Goal: Task Accomplishment & Management: Use online tool/utility

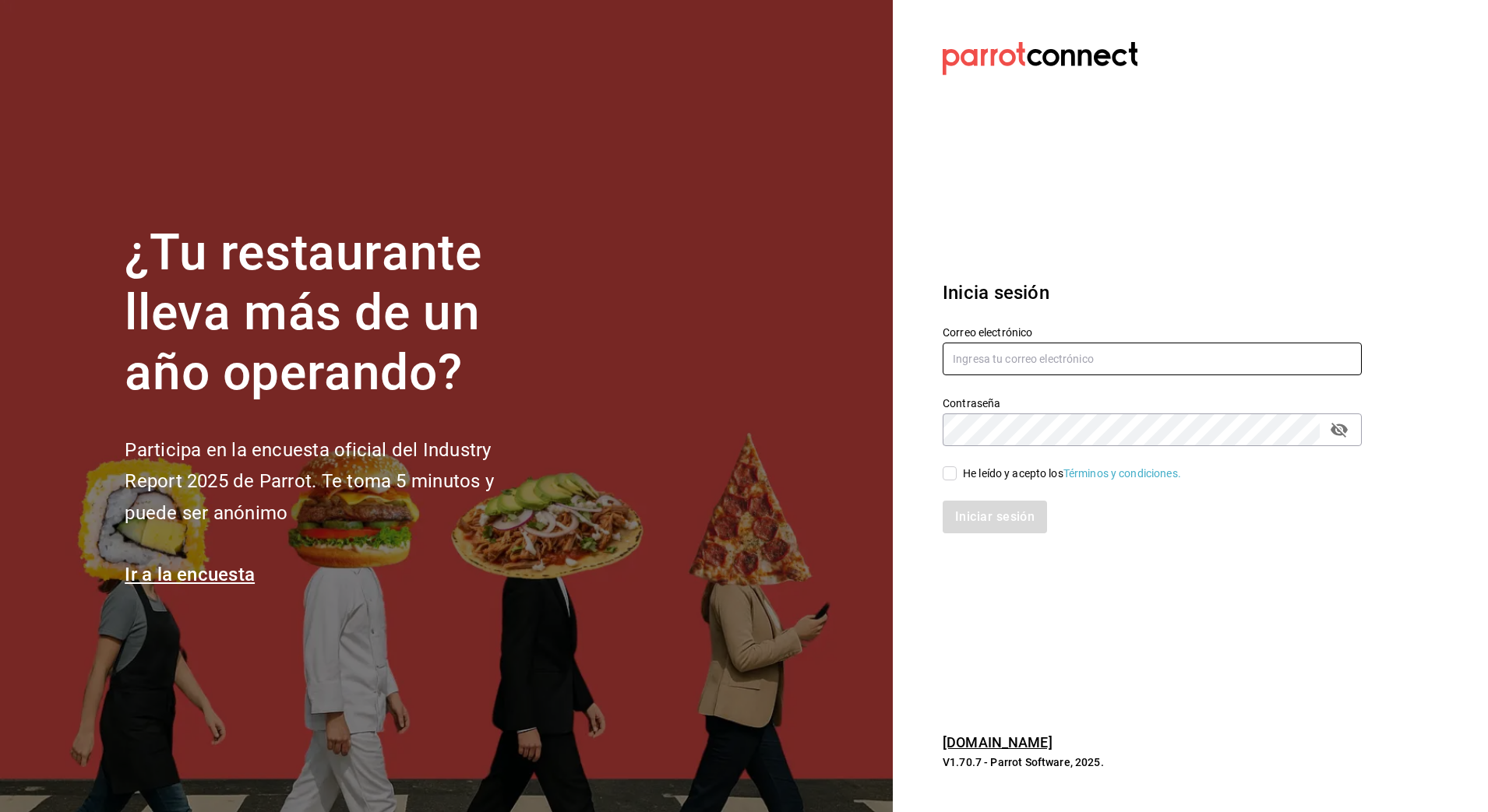
type input "[PERSON_NAME][EMAIL_ADDRESS][PERSON_NAME][DOMAIN_NAME]"
click at [949, 470] on input "He leído y acepto los Términos y condiciones." at bounding box center [949, 473] width 14 height 14
checkbox input "true"
click at [987, 523] on button "Iniciar sesión" at bounding box center [995, 517] width 106 height 33
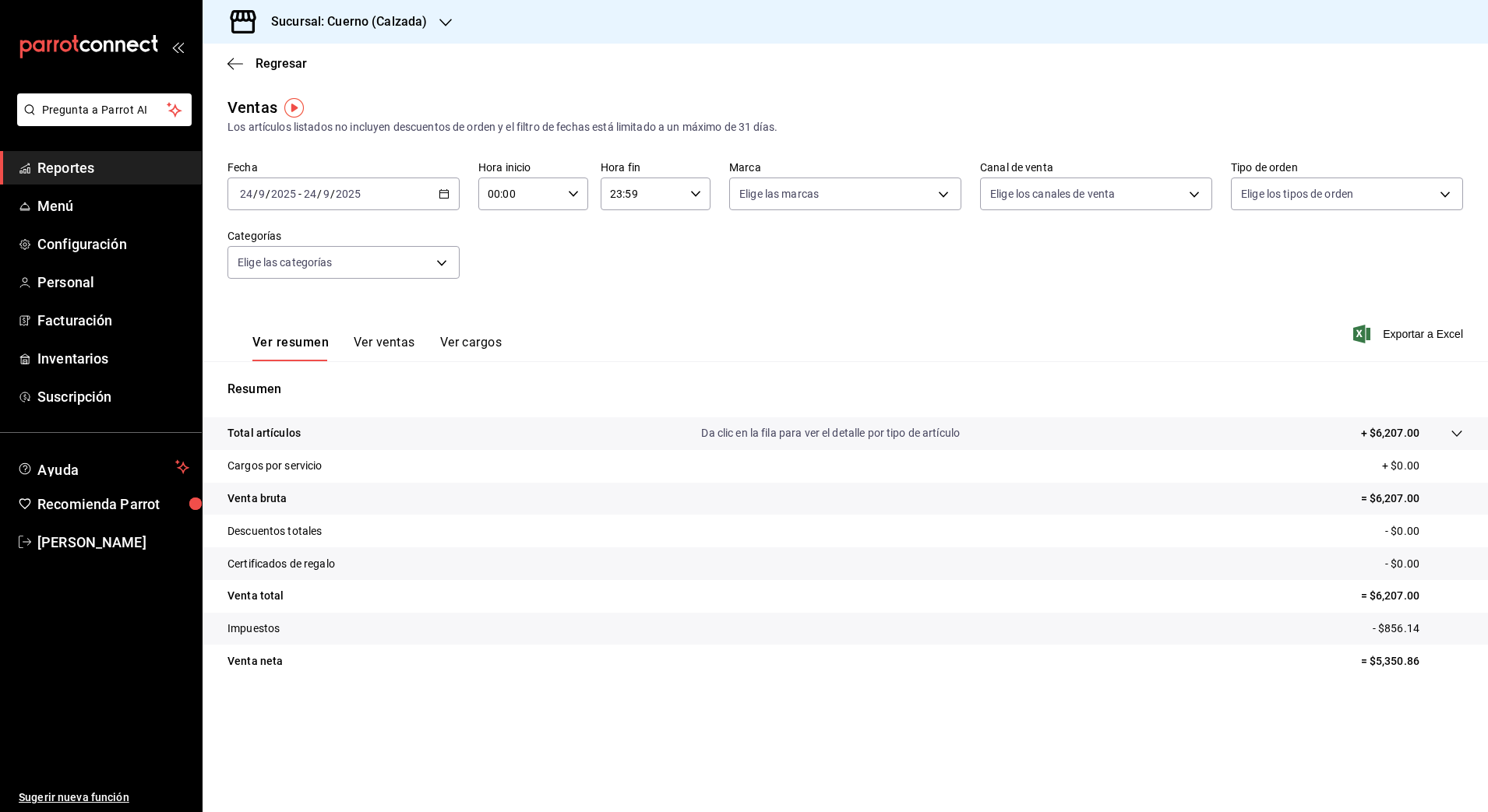
click at [440, 193] on \(Stroke\) "button" at bounding box center [444, 193] width 9 height 1
click at [301, 384] on span "Rango de fechas" at bounding box center [301, 381] width 121 height 17
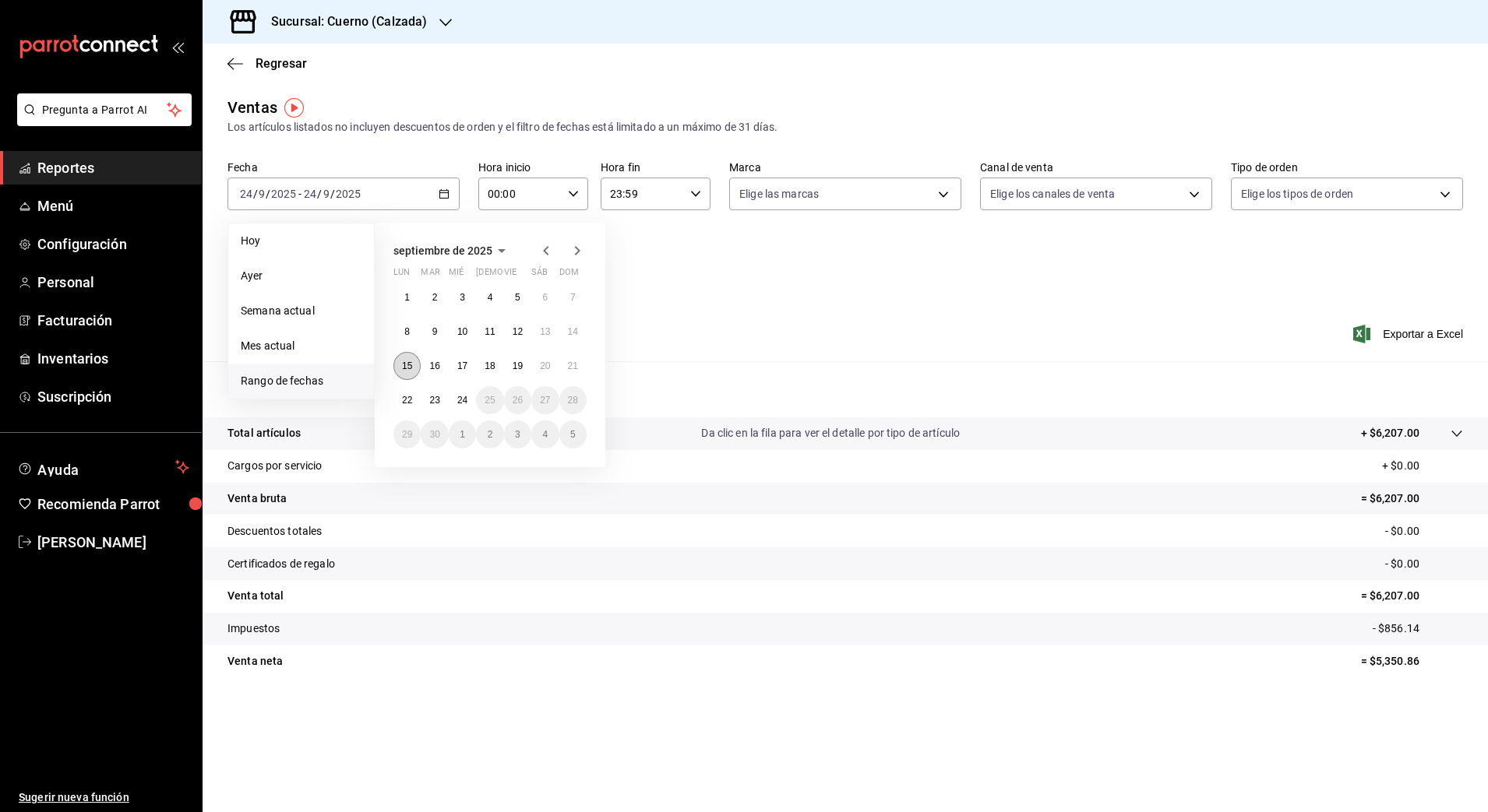
click at [412, 367] on abbr "15" at bounding box center [407, 365] width 10 height 11
click at [458, 397] on abbr "24" at bounding box center [463, 400] width 10 height 11
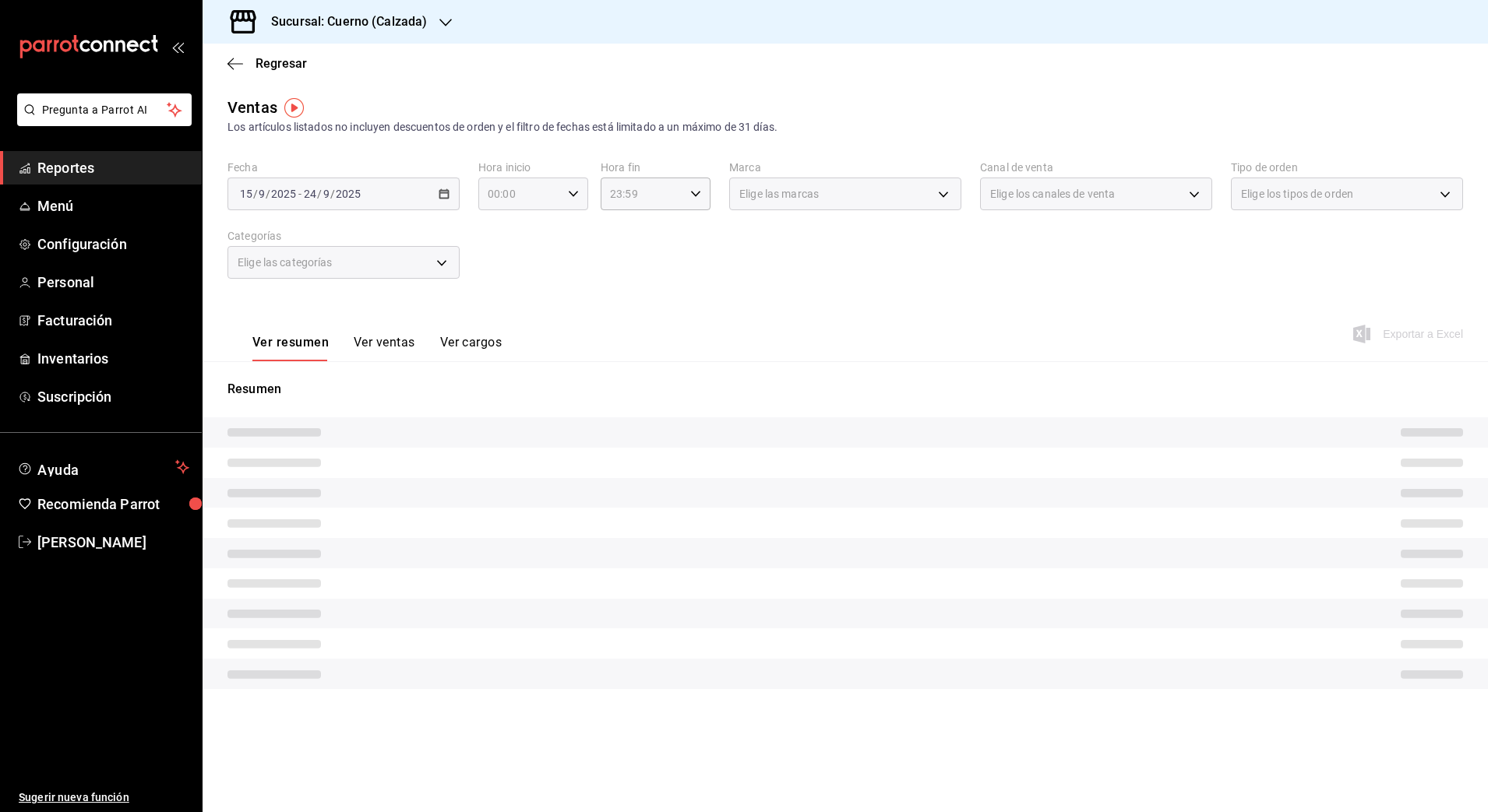
click at [571, 194] on icon "button" at bounding box center [573, 194] width 11 height 11
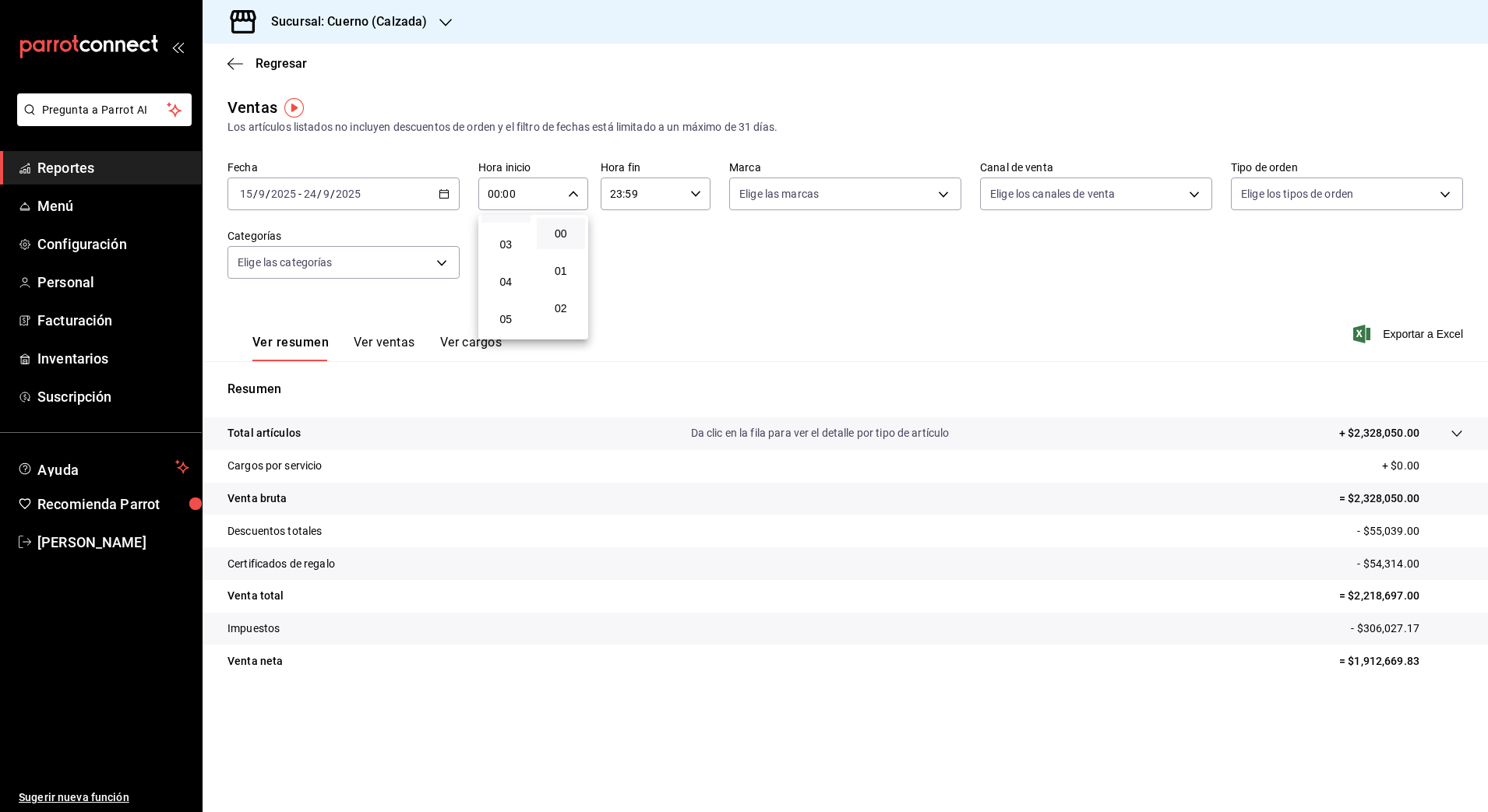
scroll to position [108, 0]
click at [504, 310] on span "05" at bounding box center [505, 312] width 30 height 13
type input "05:00"
click at [695, 199] on div at bounding box center [744, 406] width 1488 height 812
click at [695, 199] on icon "button" at bounding box center [695, 194] width 11 height 11
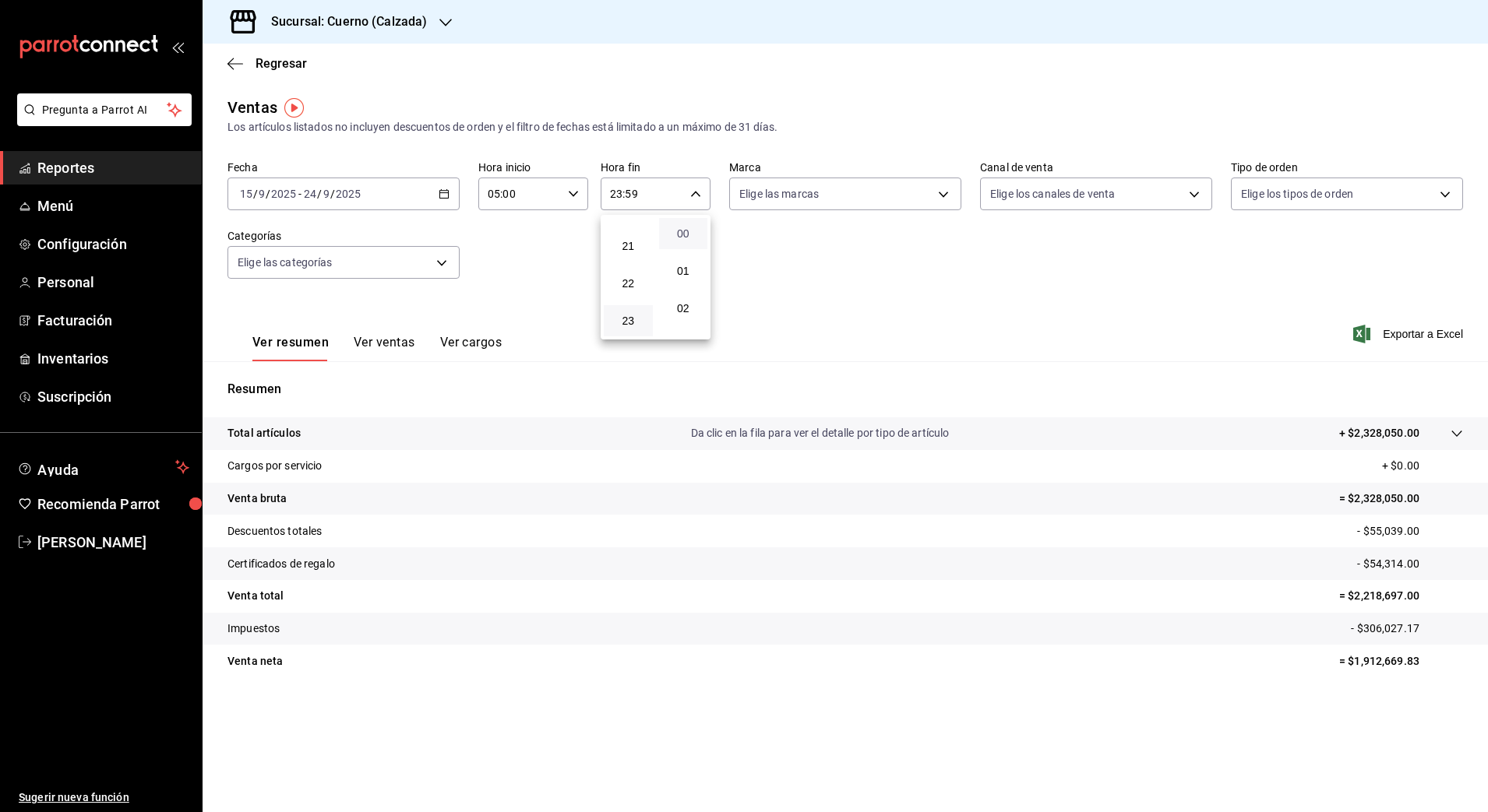
click at [687, 228] on span "00" at bounding box center [683, 234] width 30 height 13
click at [629, 246] on span "05" at bounding box center [628, 245] width 30 height 13
type input "05:00"
click at [941, 189] on div at bounding box center [744, 406] width 1488 height 812
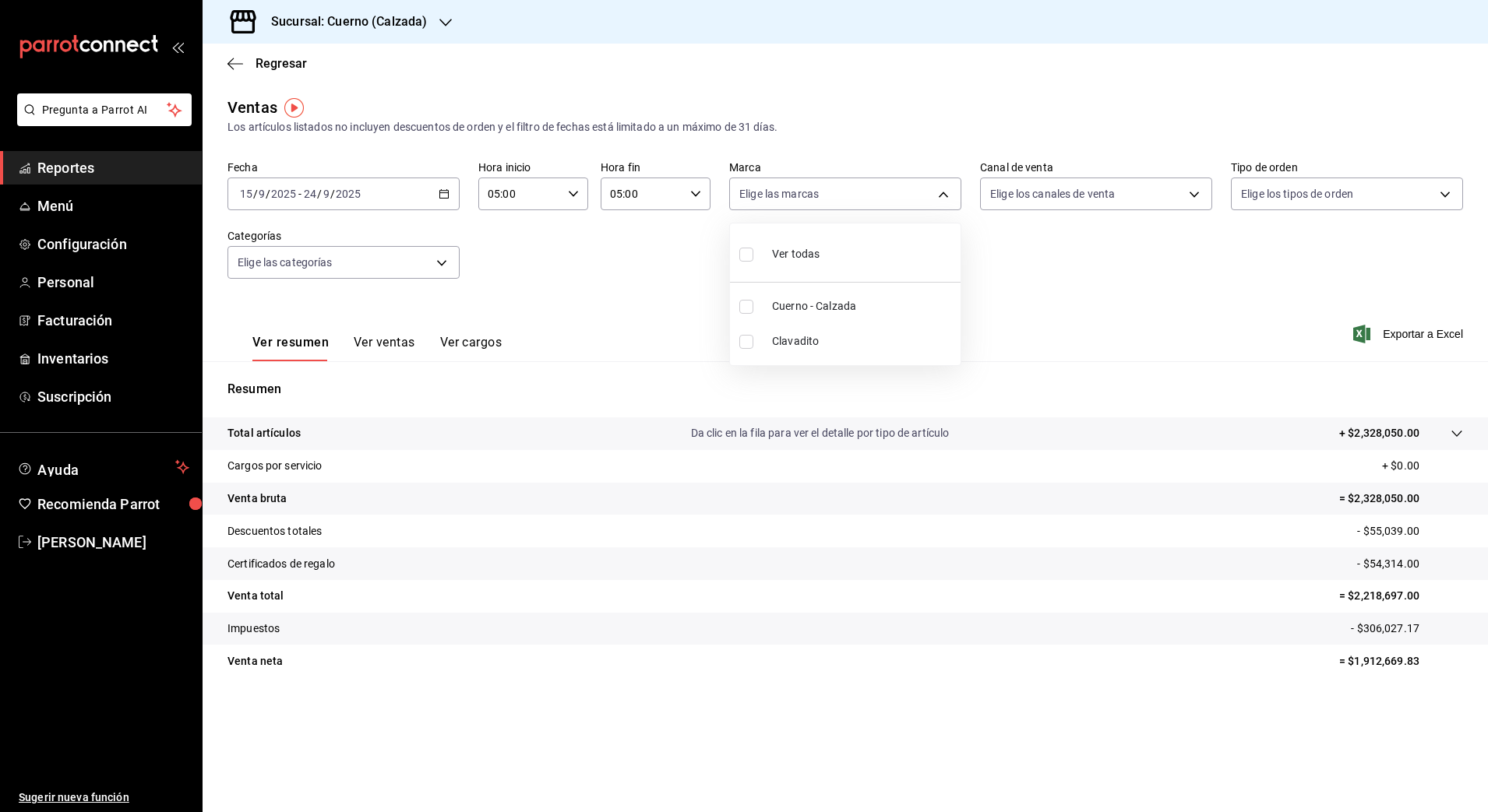
click at [941, 189] on body "Pregunta a Parrot AI Reportes Menú Configuración Personal Facturación Inventari…" at bounding box center [744, 406] width 1488 height 812
click at [849, 309] on span "Cuerno - Calzada" at bounding box center [863, 306] width 182 height 17
type input "b7ae777b-2dfc-42e0-9650-6cefdf37a424"
checkbox input "true"
click at [849, 309] on span "Cuerno - Calzada" at bounding box center [863, 306] width 182 height 17
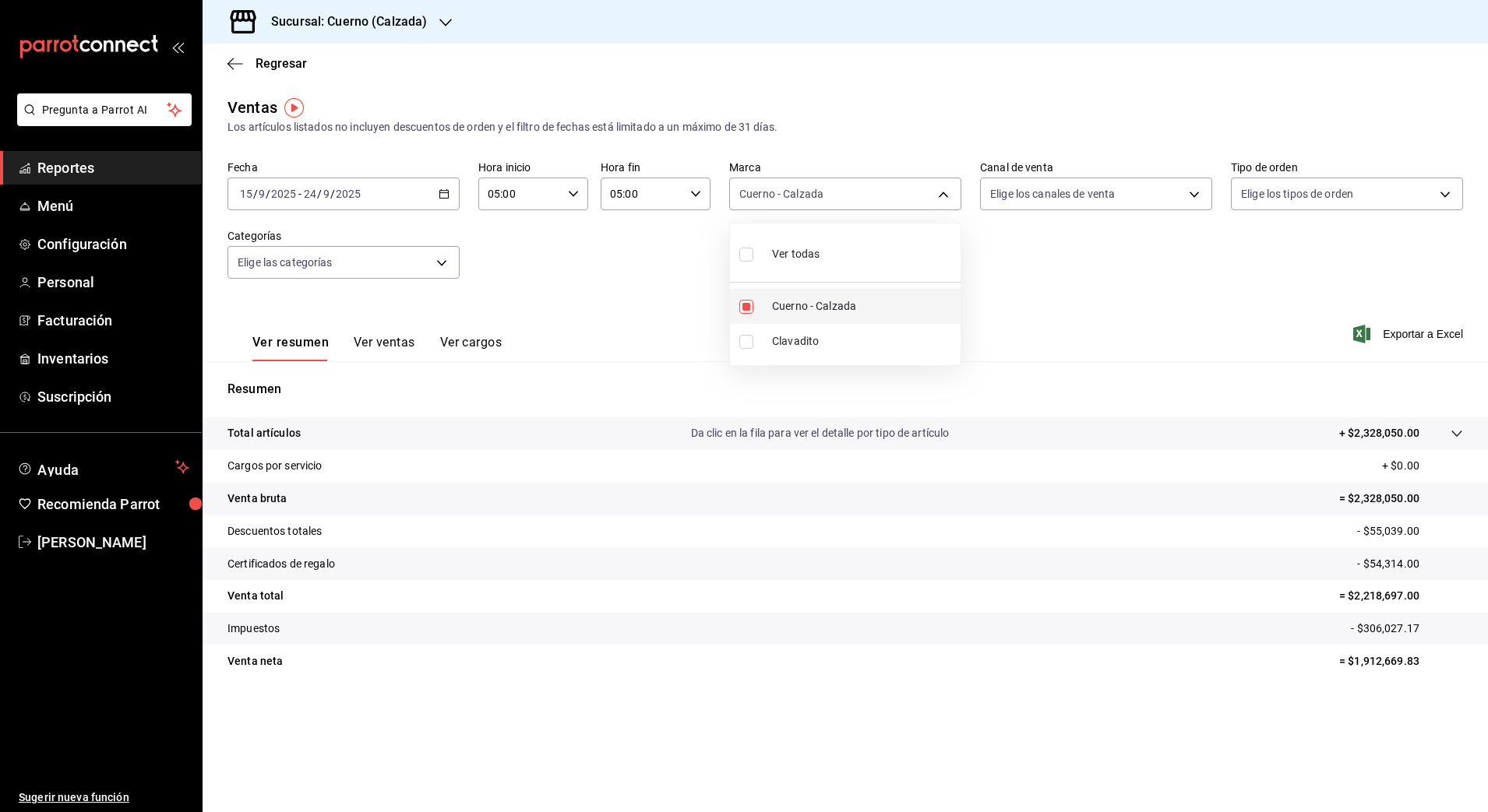
checkbox input "false"
click at [849, 309] on span "Cuerno - Calzada" at bounding box center [863, 306] width 182 height 17
type input "b7ae777b-2dfc-42e0-9650-6cefdf37a424"
checkbox input "true"
click at [1398, 341] on div at bounding box center [744, 406] width 1488 height 812
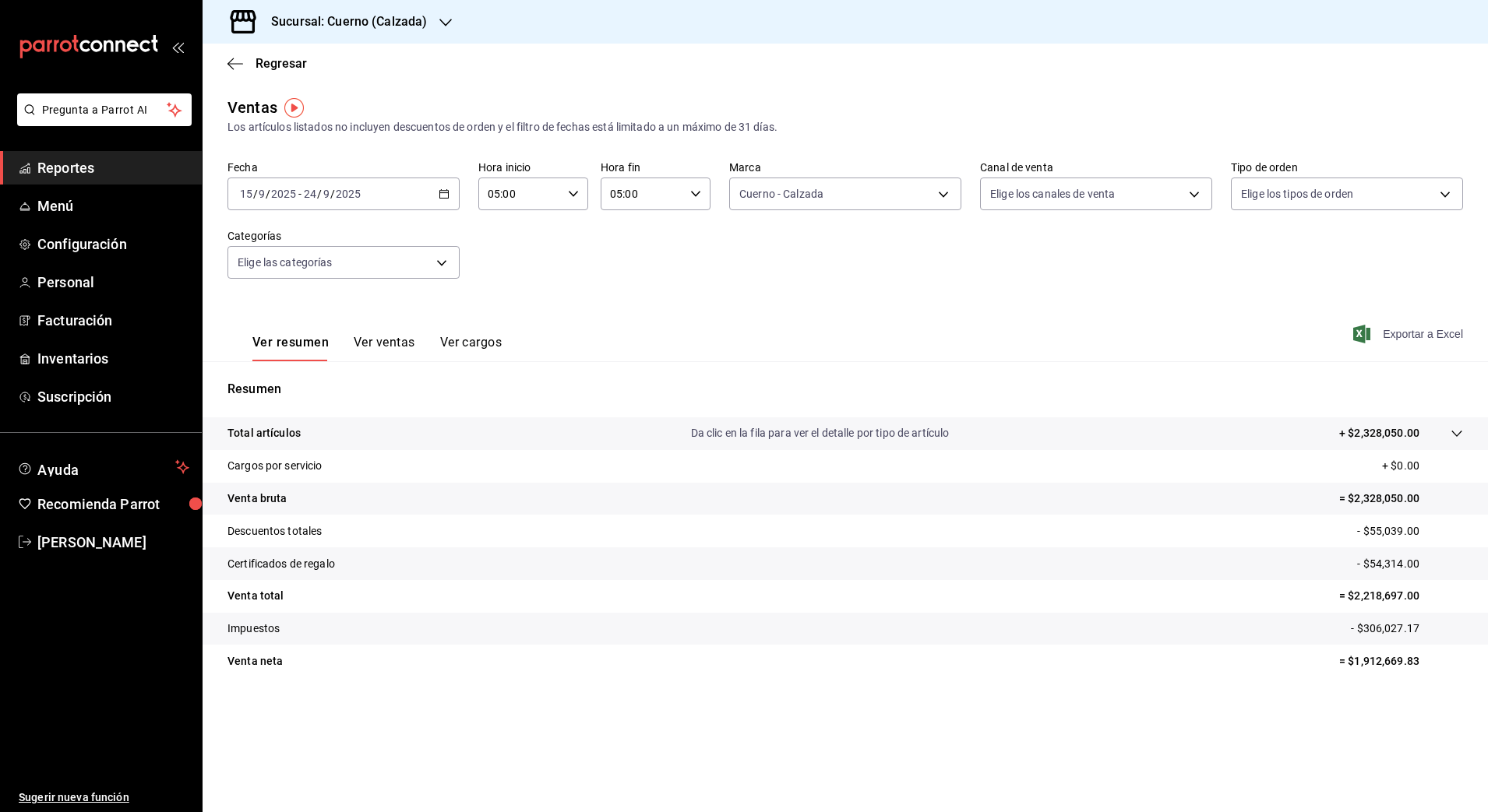
click at [1405, 335] on span "Exportar a Excel" at bounding box center [1410, 334] width 107 height 18
